Goal: Navigation & Orientation: Find specific page/section

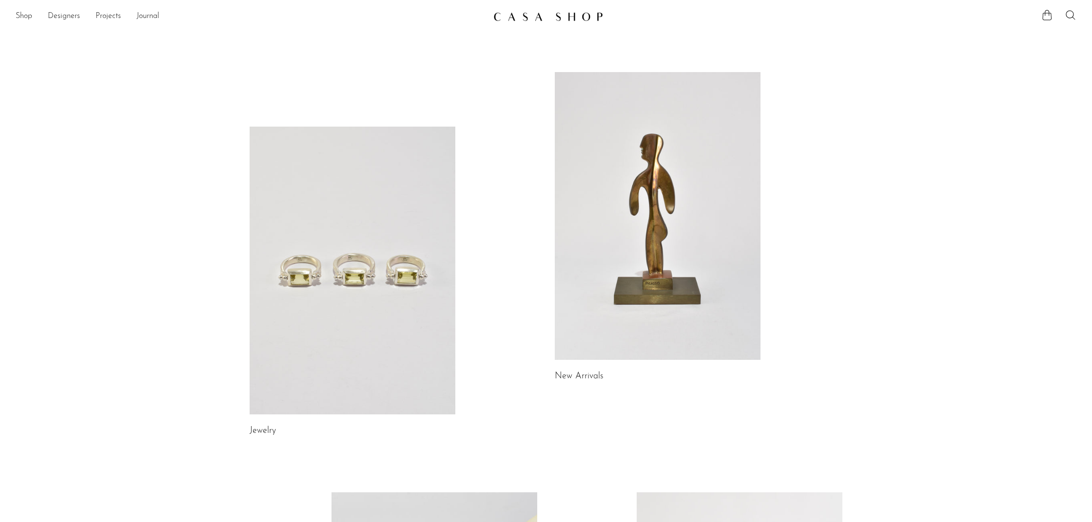
click at [571, 205] on link at bounding box center [658, 216] width 206 height 288
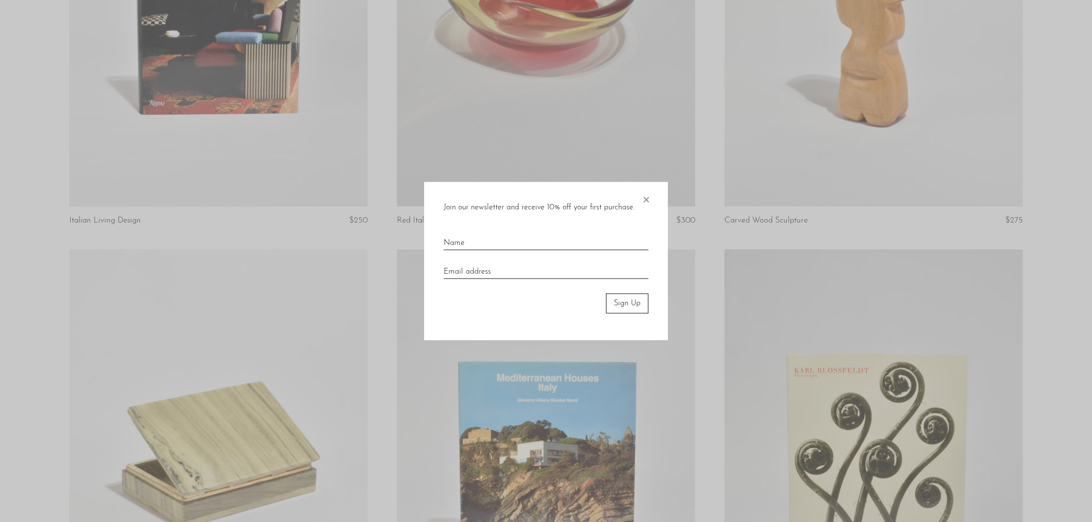
click at [647, 197] on span "×" at bounding box center [646, 197] width 10 height 31
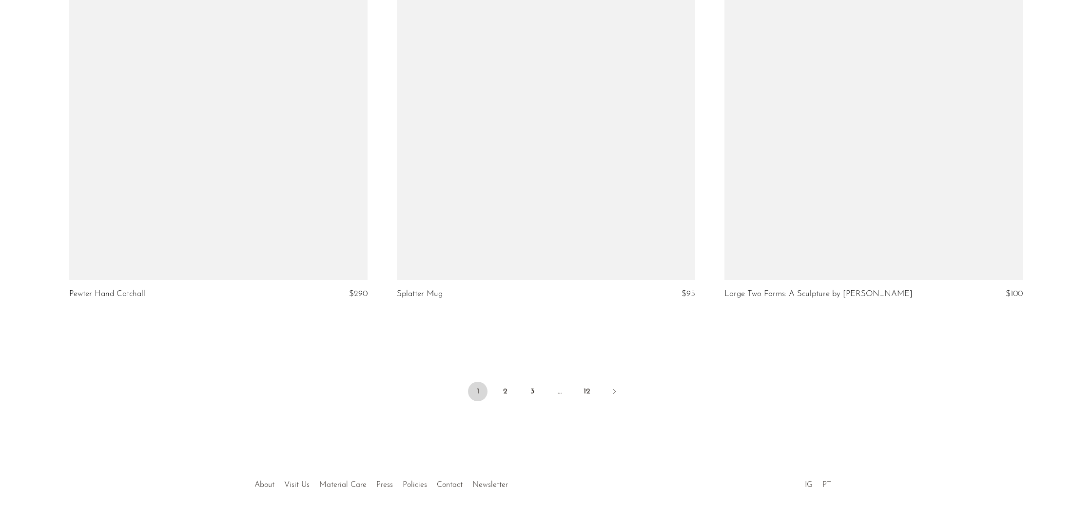
scroll to position [5298, 0]
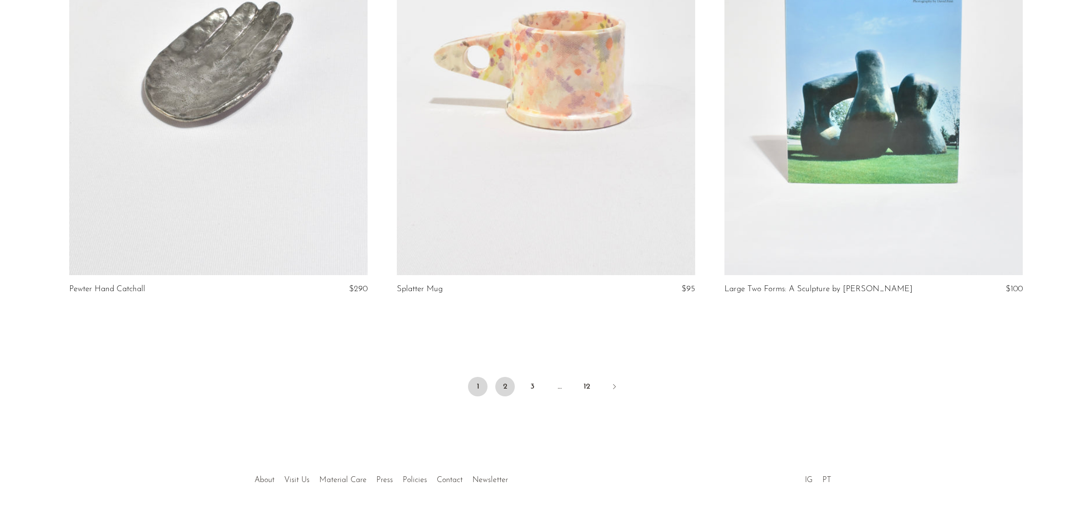
click at [502, 388] on link "2" at bounding box center [504, 386] width 19 height 19
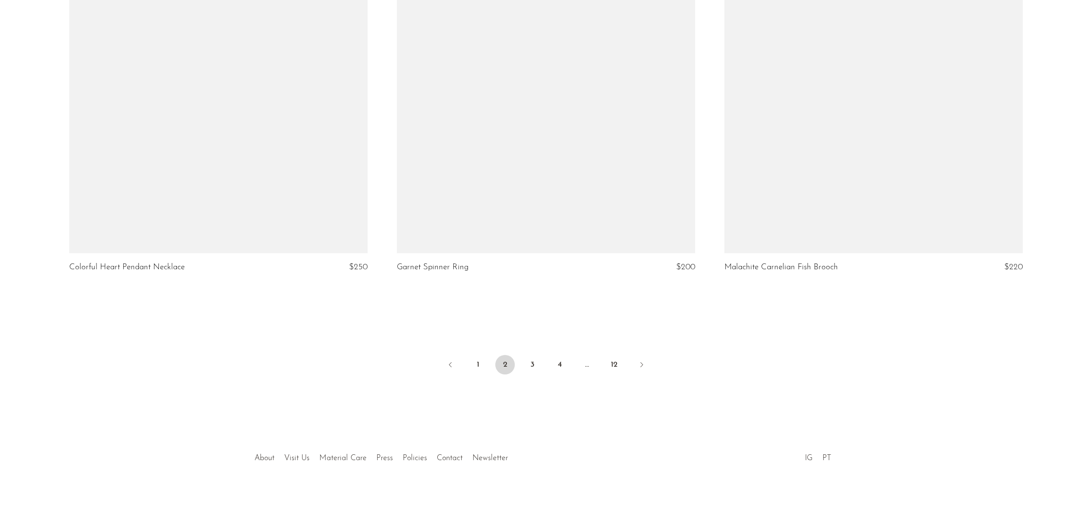
scroll to position [5321, 0]
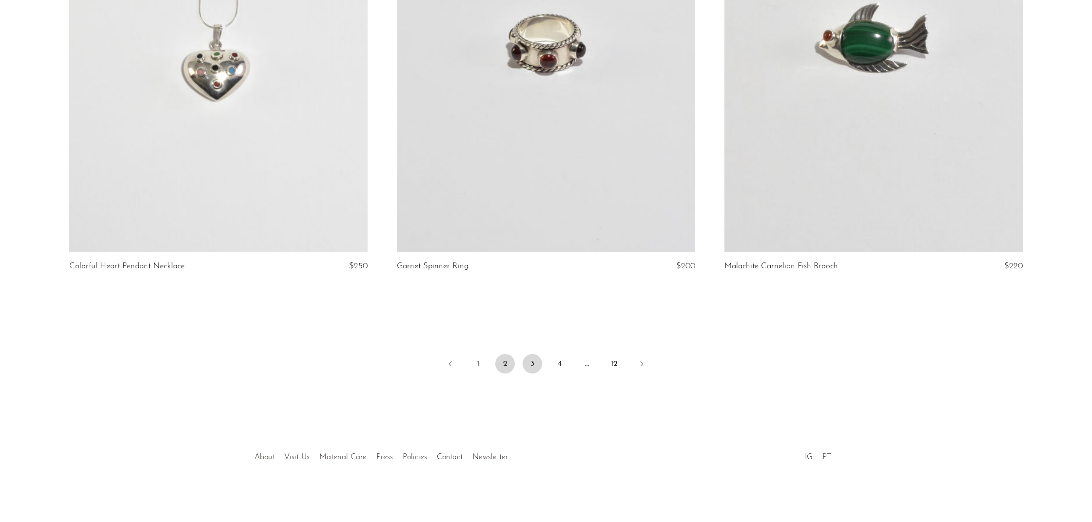
click at [534, 362] on link "3" at bounding box center [531, 363] width 19 height 19
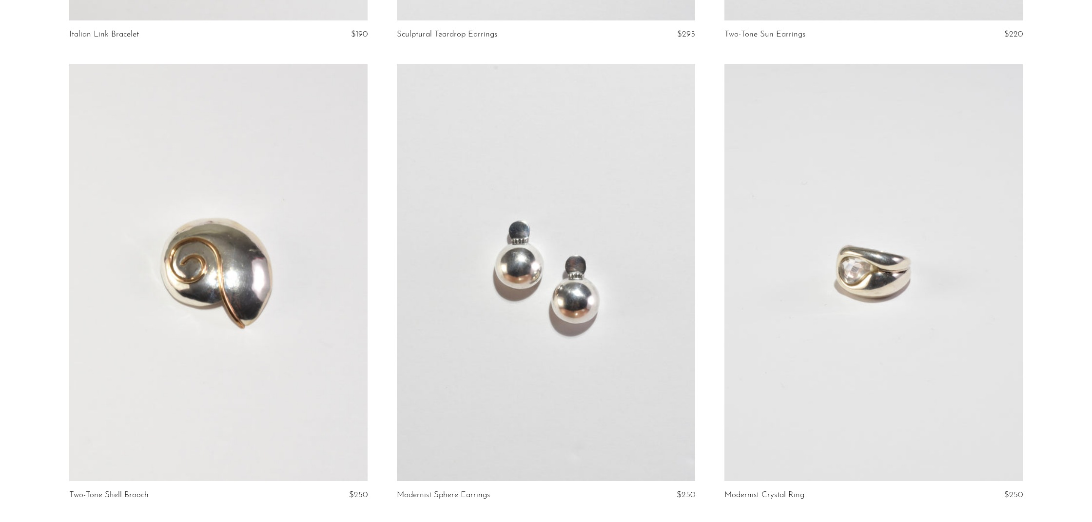
scroll to position [5104, 0]
